Goal: Navigation & Orientation: Find specific page/section

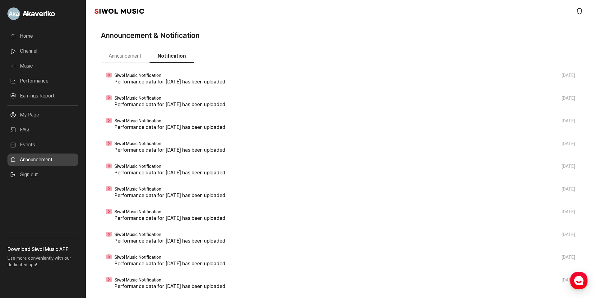
click at [33, 52] on link "Channel" at bounding box center [42, 51] width 71 height 12
click at [30, 42] on ul "Home Channel Music Performance Earnings Report More" at bounding box center [42, 67] width 71 height 75
click at [30, 37] on link "Home" at bounding box center [42, 36] width 71 height 12
